Goal: Task Accomplishment & Management: Use online tool/utility

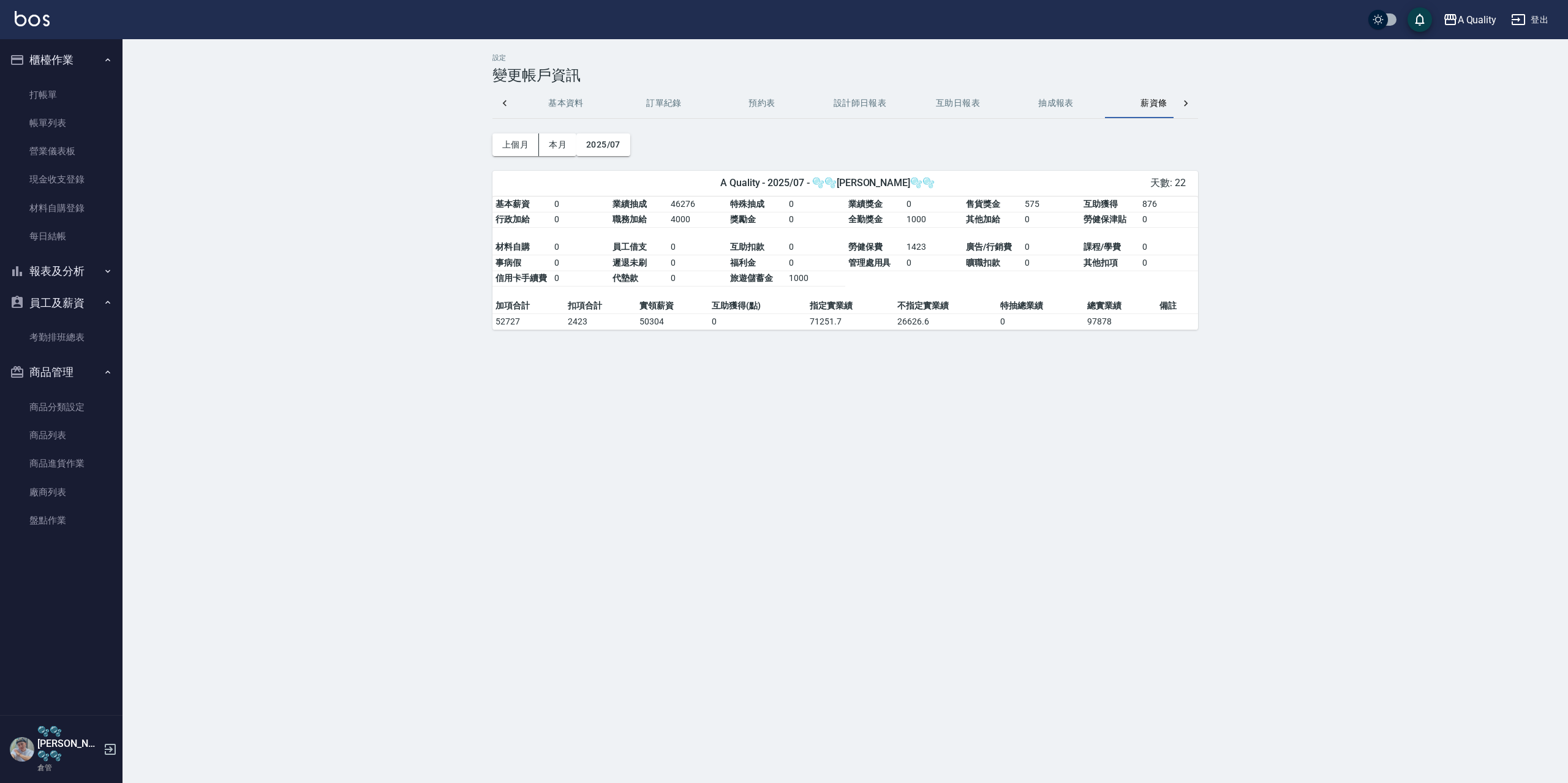
scroll to position [0, 30]
click at [71, 254] on ul "打帳單 帳單列表 營業儀表板 現金收支登錄 材料自購登錄 每日結帳" at bounding box center [61, 166] width 113 height 180
click at [75, 268] on button "報表及分析" at bounding box center [61, 271] width 113 height 32
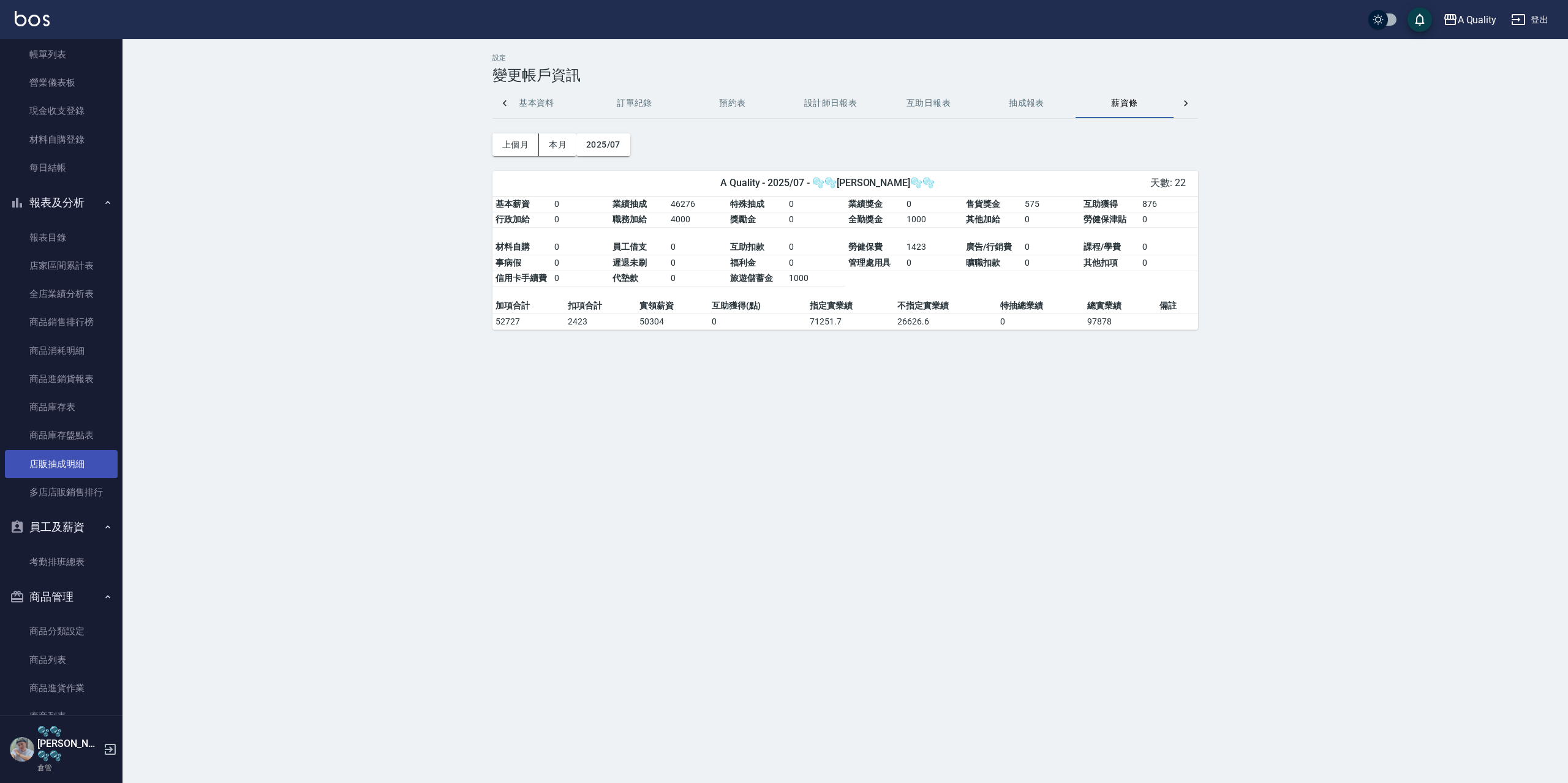
scroll to position [109, 0]
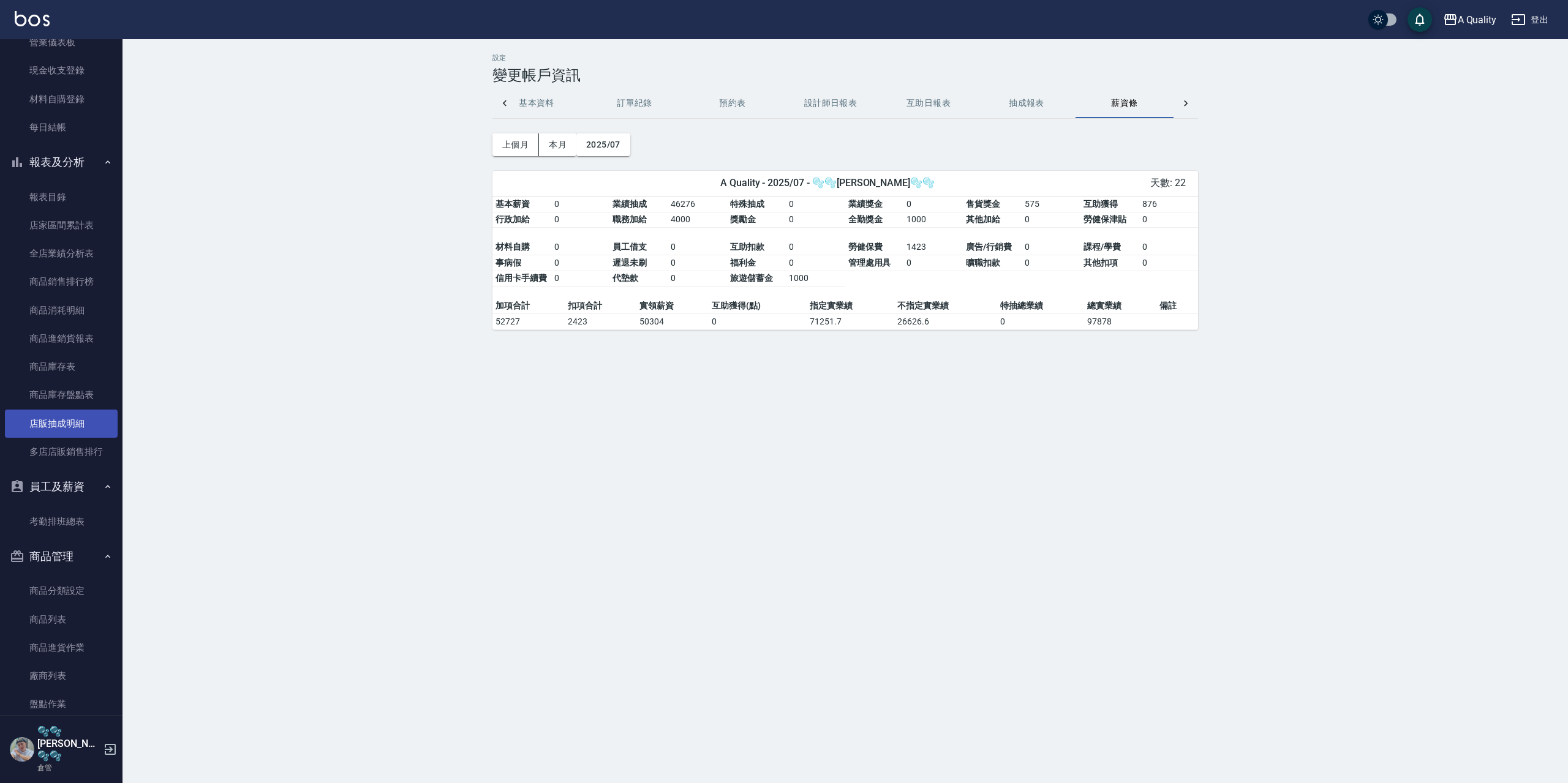
click at [85, 422] on link "店販抽成明細" at bounding box center [61, 424] width 113 height 28
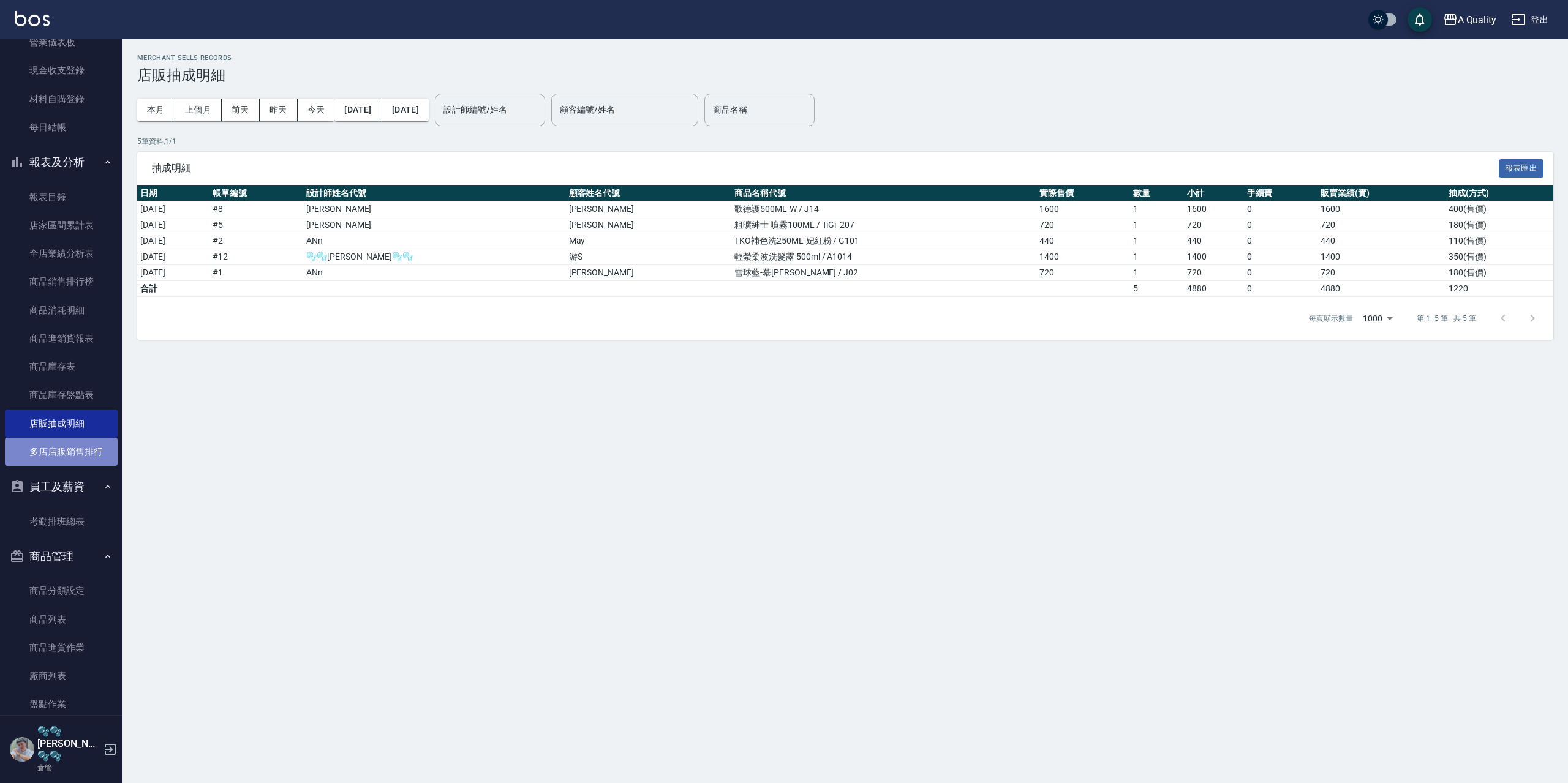
click at [88, 458] on link "多店店販銷售排行" at bounding box center [61, 451] width 113 height 28
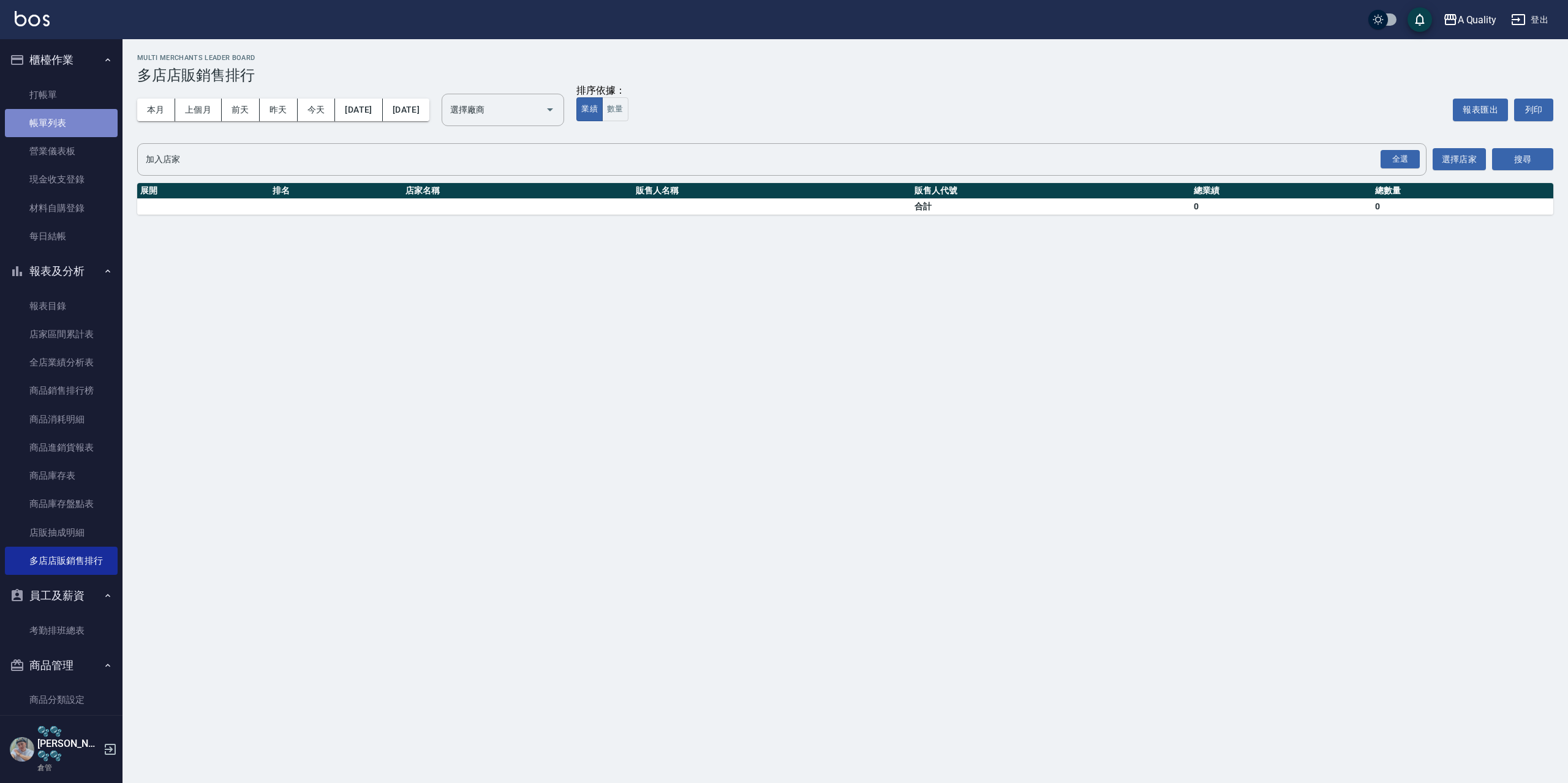
click at [68, 131] on link "帳單列表" at bounding box center [61, 123] width 113 height 28
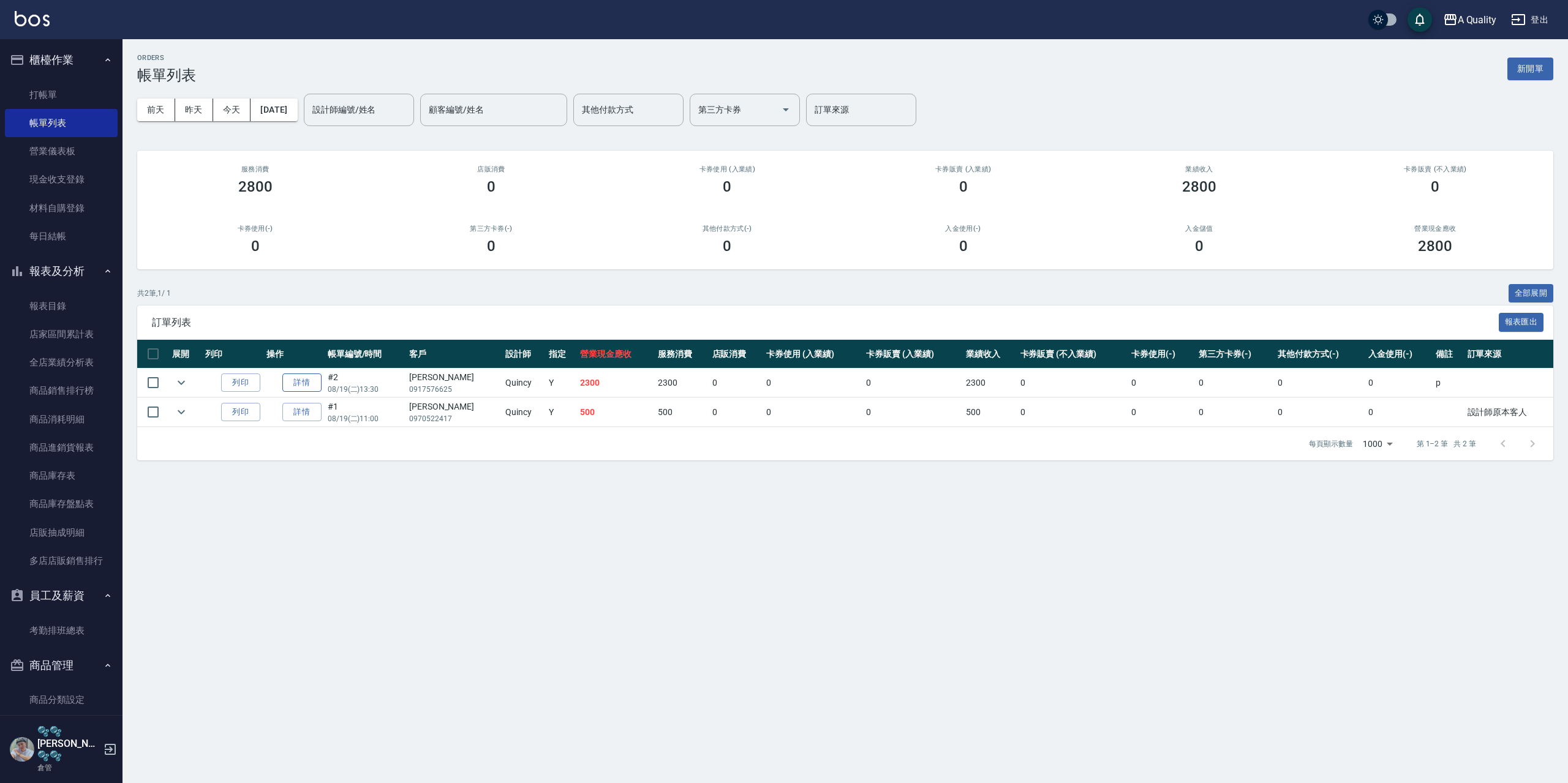
click at [300, 381] on link "詳情" at bounding box center [302, 383] width 39 height 19
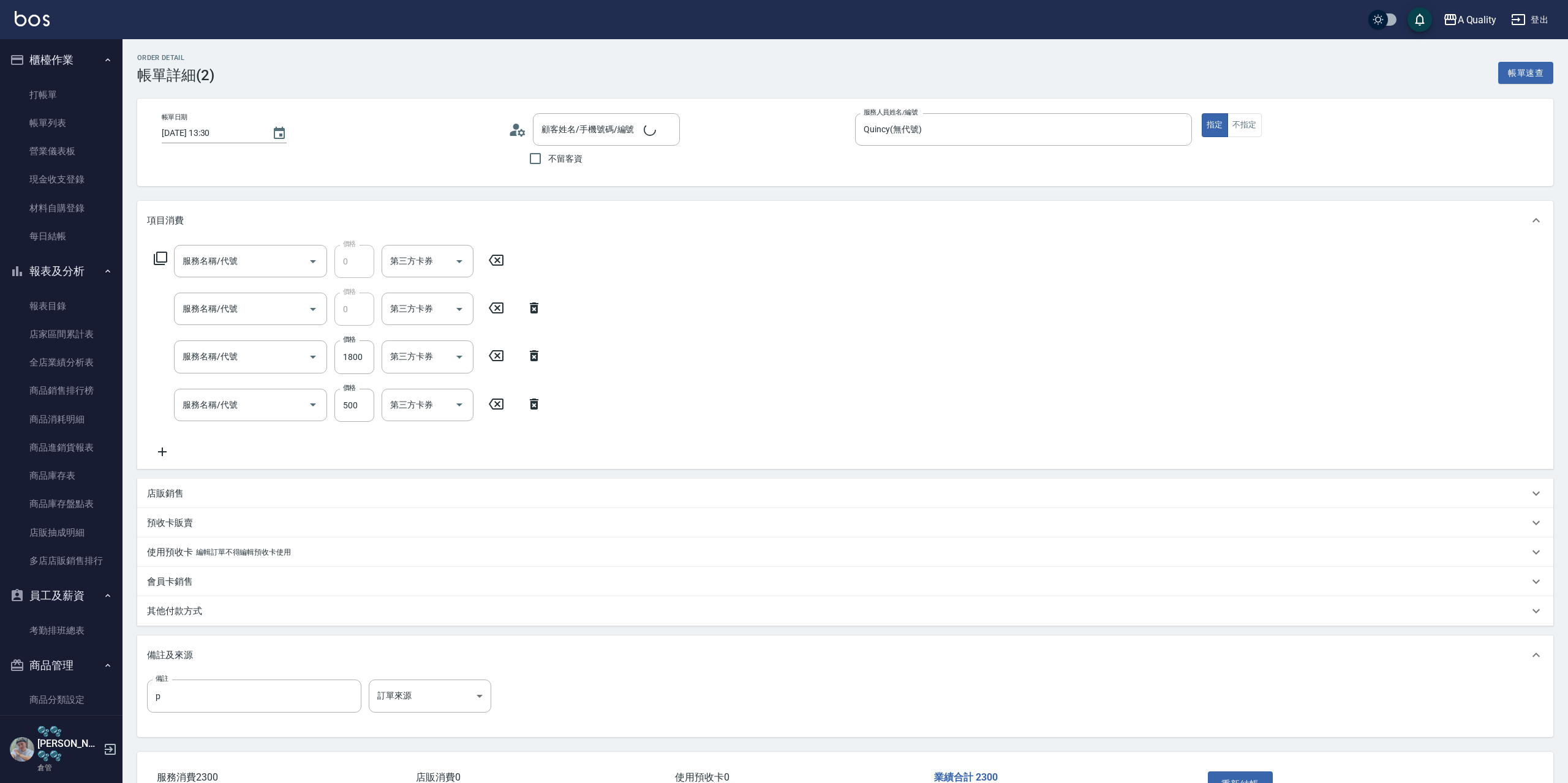
type input "[DATE] 13:30"
type input "Quincy(無代號)"
type input "p"
type input "滿千折百卷100(703)"
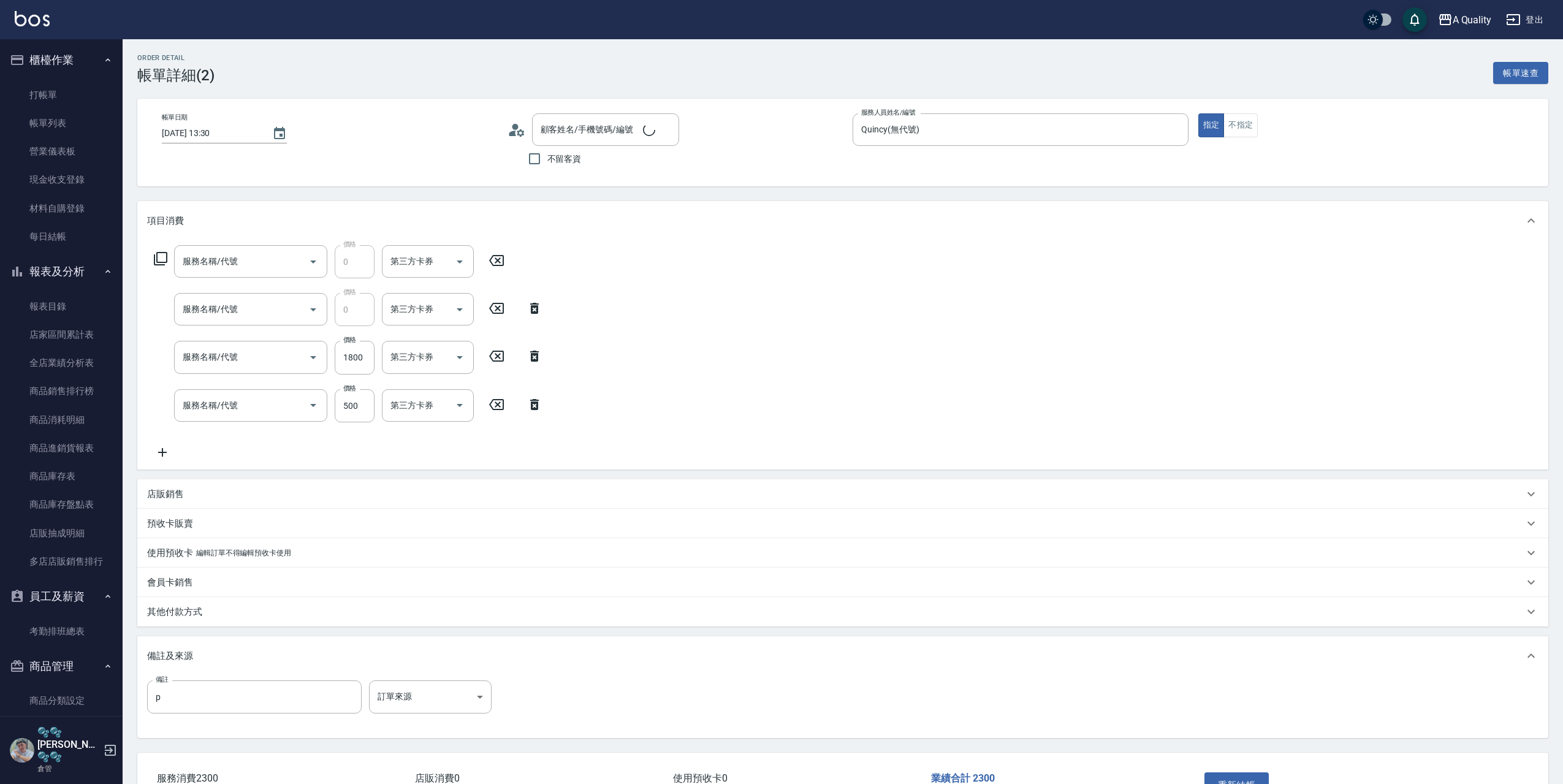
type input "冷燙(330)"
type input "剪髮(201)"
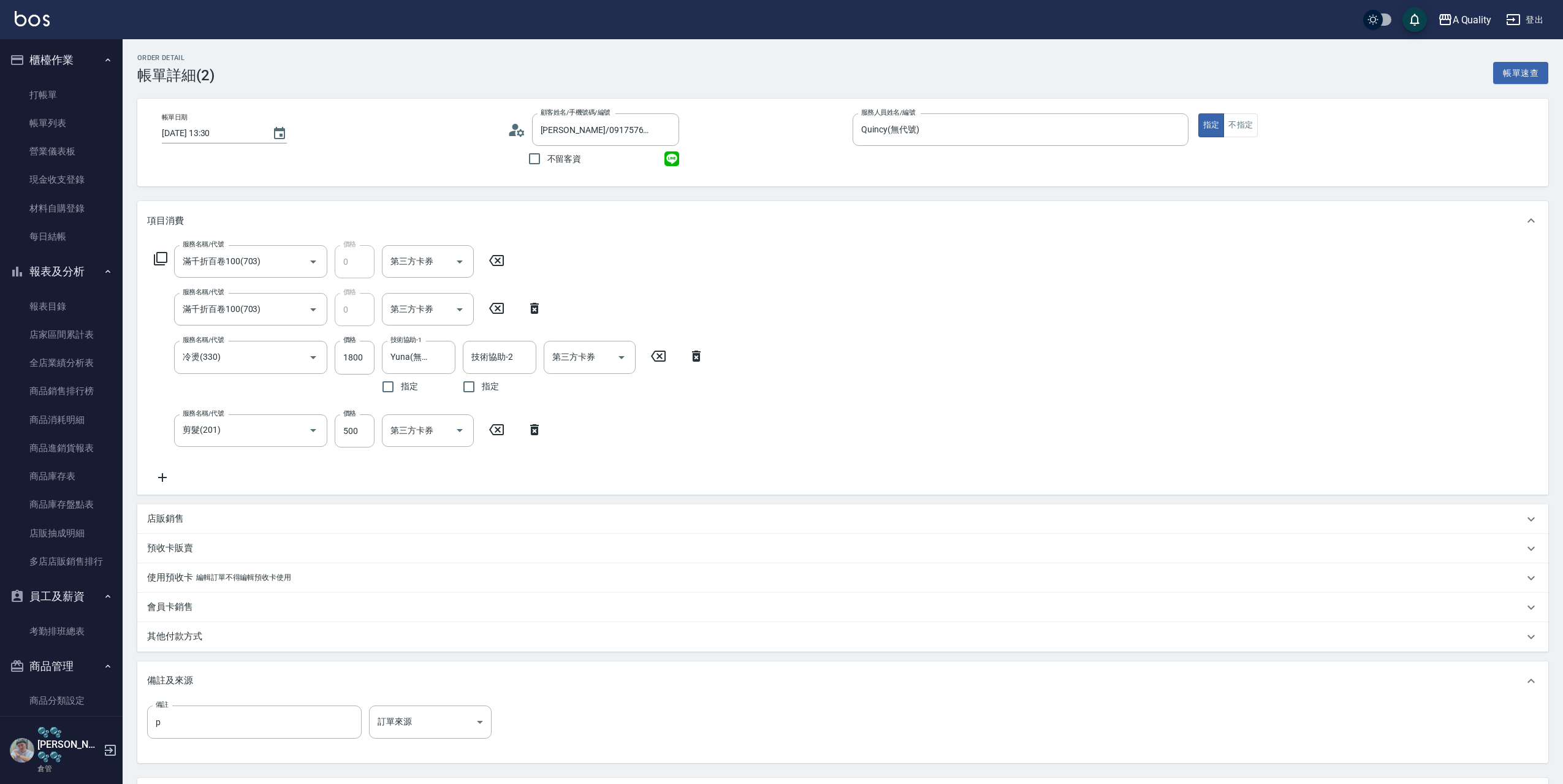
type input "[PERSON_NAME]/0917576625/"
click at [72, 134] on link "帳單列表" at bounding box center [61, 123] width 113 height 28
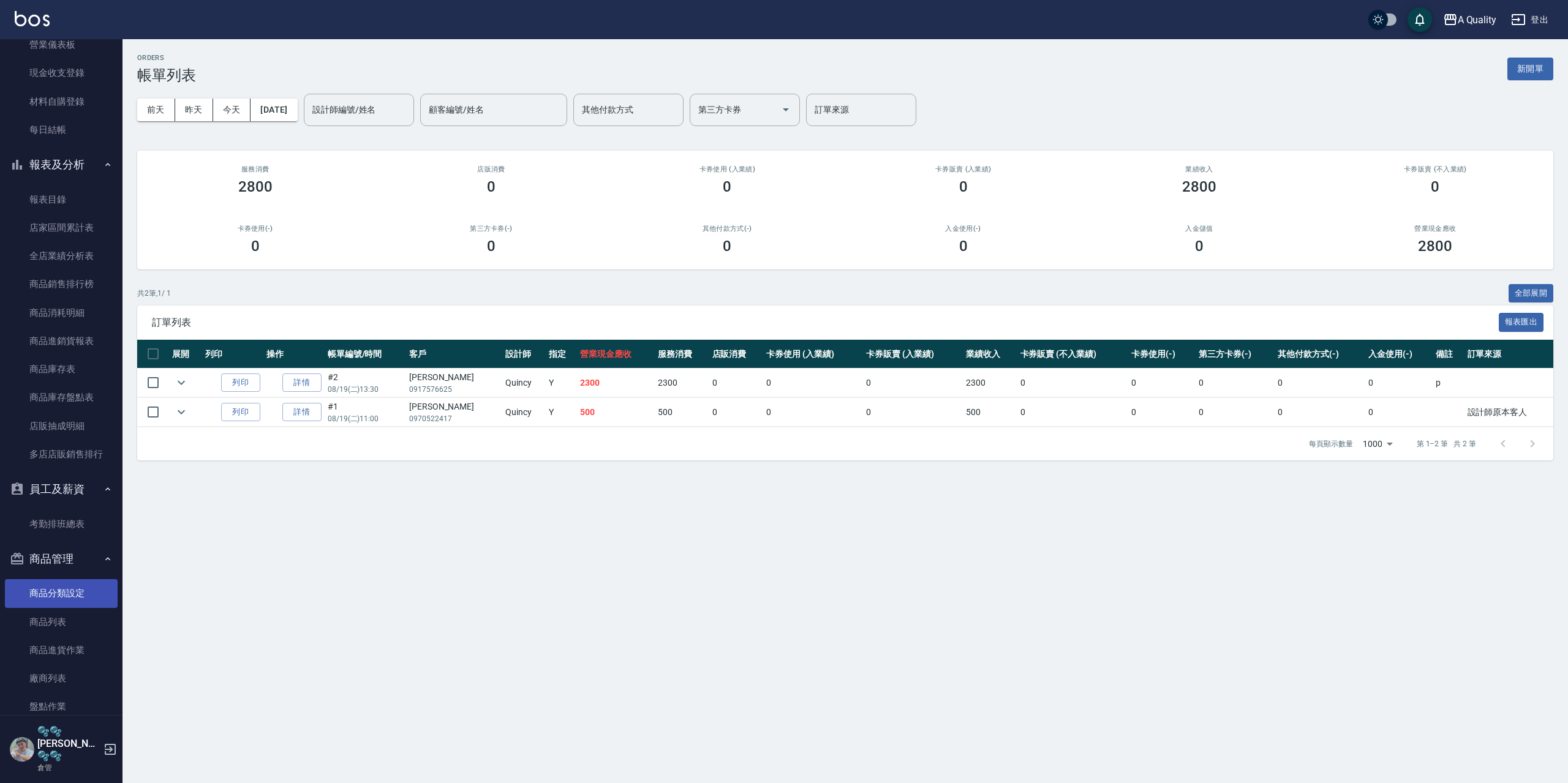
scroll to position [109, 0]
